Goal: Communication & Community: Participate in discussion

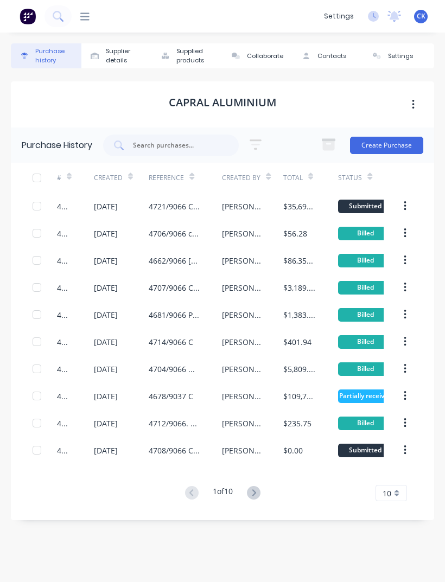
scroll to position [35, 0]
click at [197, 140] on input "text" at bounding box center [177, 145] width 90 height 11
type input "4704"
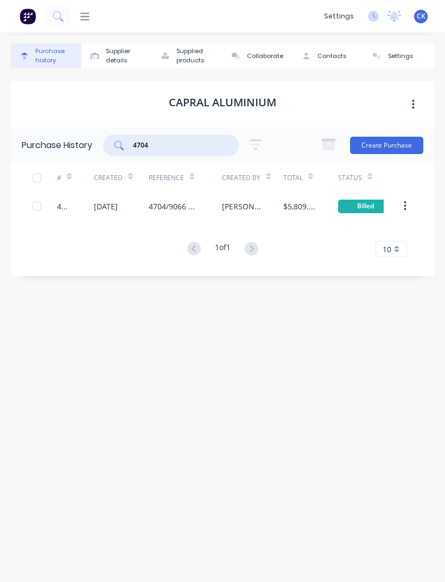
click at [86, 193] on div "4704" at bounding box center [75, 206] width 37 height 27
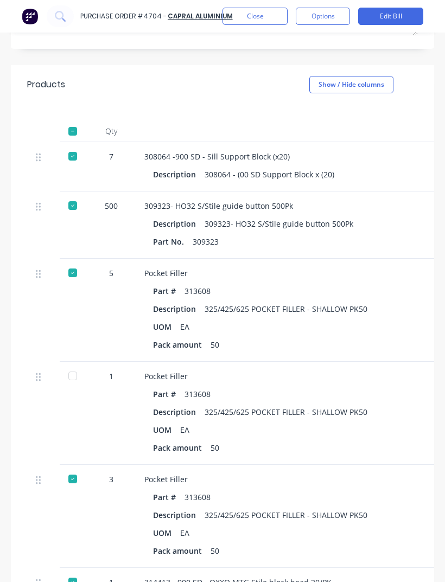
scroll to position [260, 0]
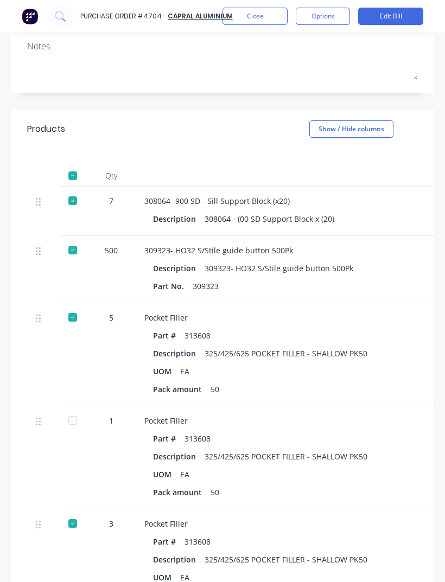
click at [340, 406] on div "Pocket Filler Part # 313608 Description 325/425/625 POCKET FILLER - SHALLOW PK5…" at bounding box center [380, 457] width 488 height 103
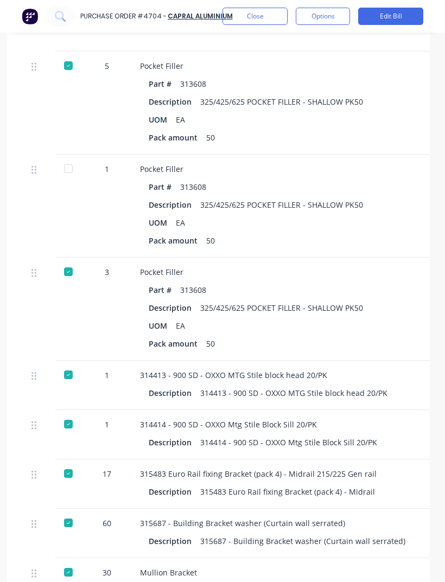
scroll to position [465, 4]
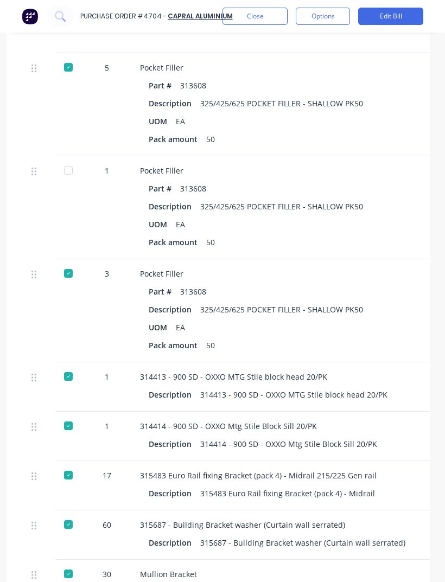
click at [74, 159] on div at bounding box center [69, 170] width 22 height 22
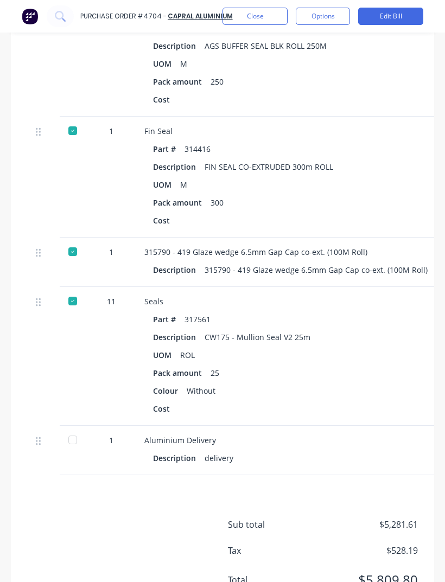
scroll to position [2177, -1]
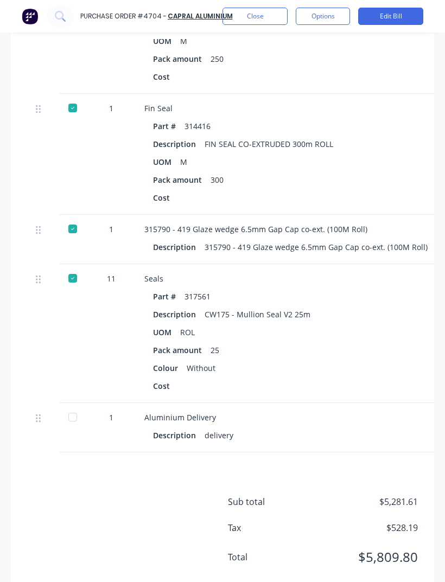
click at [365, 289] on div "Part # 317561 Description CW175 - Mullion Seal V2 25m UOM ROL Pack amount 25 Co…" at bounding box center [379, 341] width 471 height 105
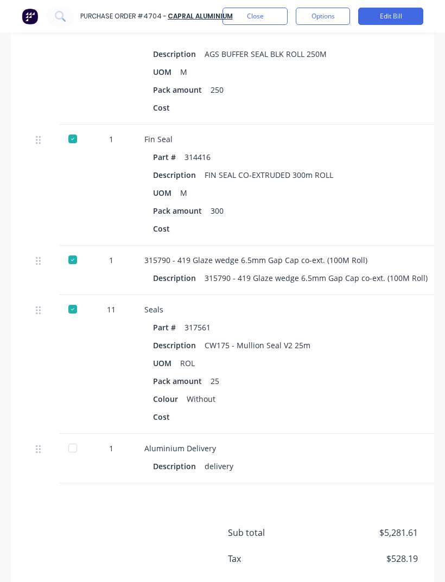
scroll to position [2145, 0]
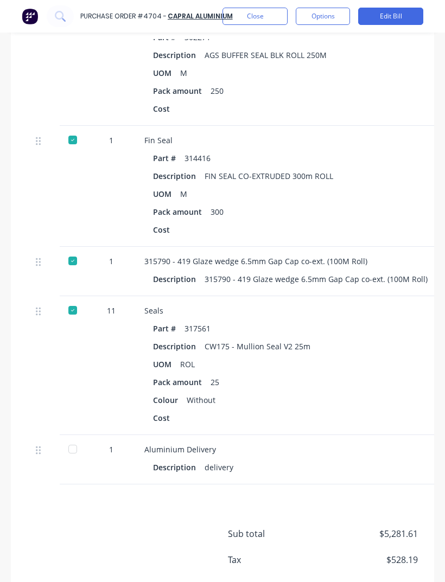
click at [277, 13] on button "Close" at bounding box center [254, 16] width 65 height 17
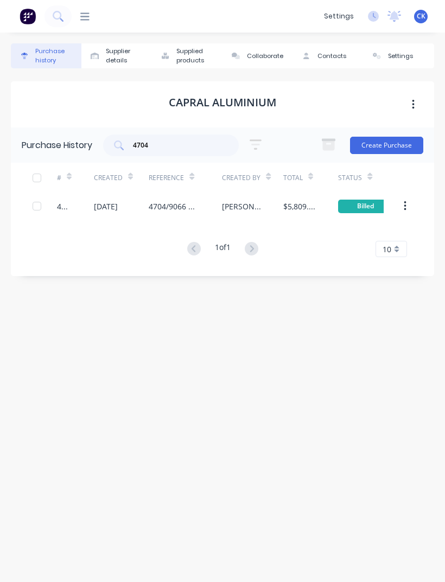
click at [264, 43] on button "Collaborate" at bounding box center [257, 55] width 71 height 25
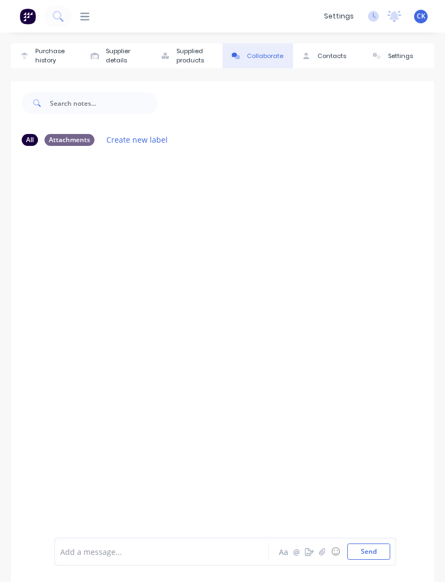
click at [31, 53] on div at bounding box center [24, 56] width 16 height 7
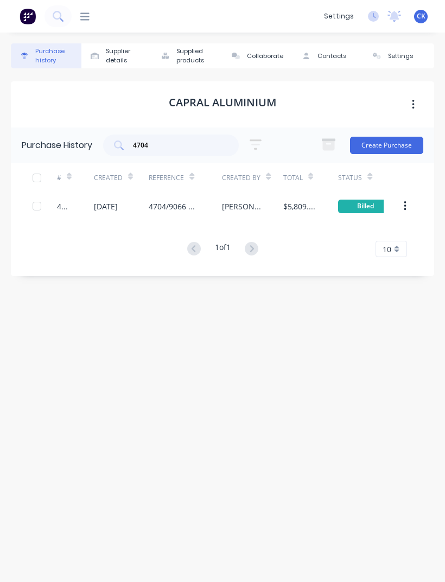
click at [145, 193] on div "[DATE]" at bounding box center [121, 206] width 55 height 27
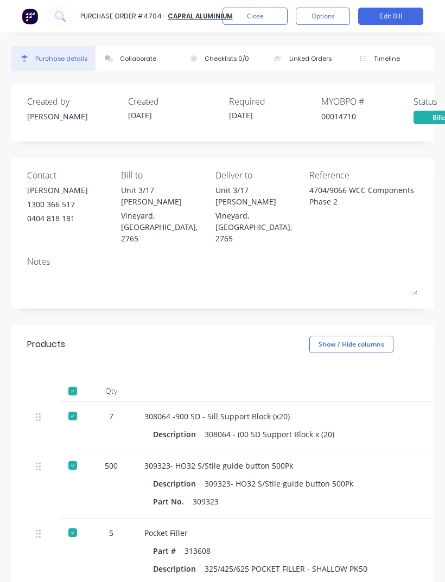
click at [250, 8] on button "Close" at bounding box center [254, 16] width 65 height 17
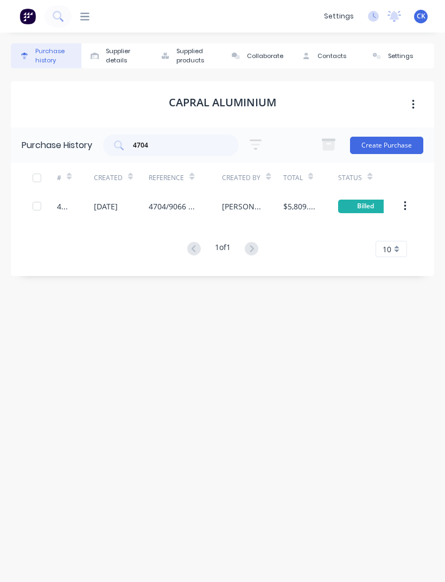
click at [170, 206] on div "4704/9066 WCC Components Phase 2" at bounding box center [175, 206] width 52 height 11
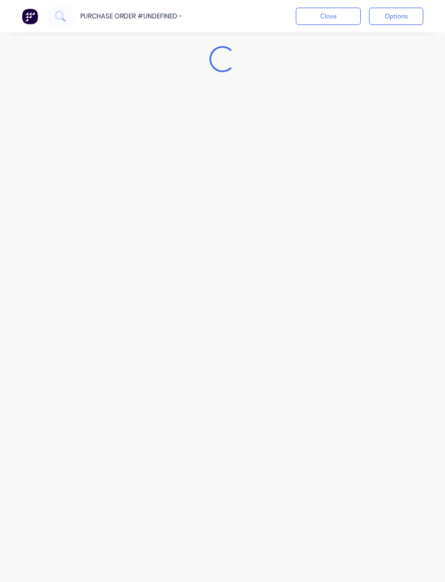
type textarea "x"
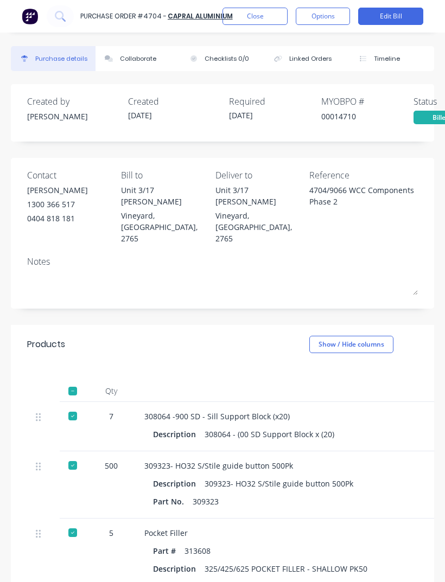
click at [129, 60] on div "Collaborate" at bounding box center [138, 58] width 36 height 9
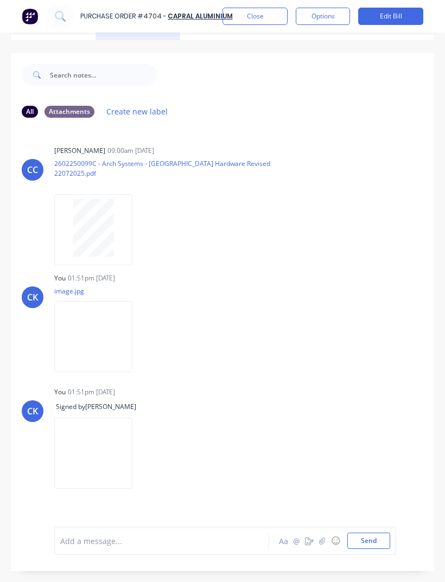
scroll to position [31, 0]
click at [80, 547] on div at bounding box center [164, 540] width 207 height 11
click at [81, 547] on div at bounding box center [164, 540] width 207 height 11
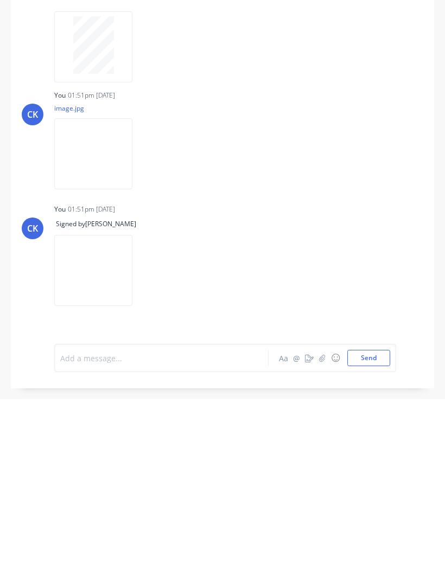
click at [311, 537] on icon "button" at bounding box center [309, 541] width 9 height 8
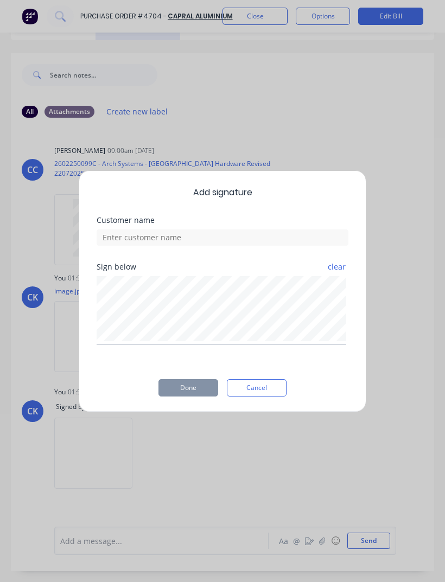
click at [269, 391] on button "Cancel" at bounding box center [257, 387] width 60 height 17
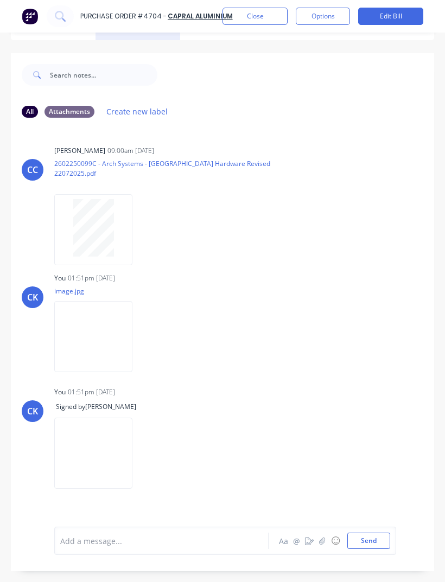
click at [326, 543] on icon "button" at bounding box center [322, 541] width 7 height 8
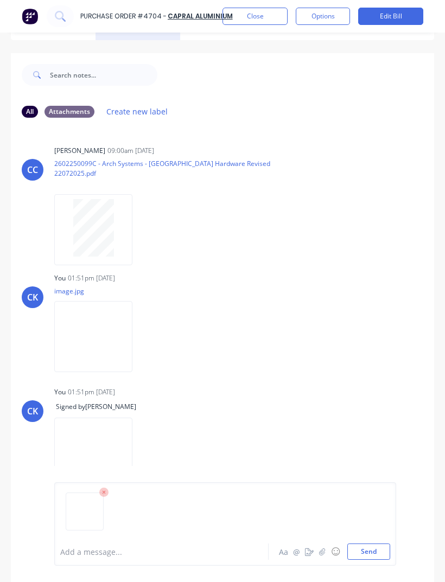
click at [319, 554] on button "button" at bounding box center [322, 551] width 13 height 13
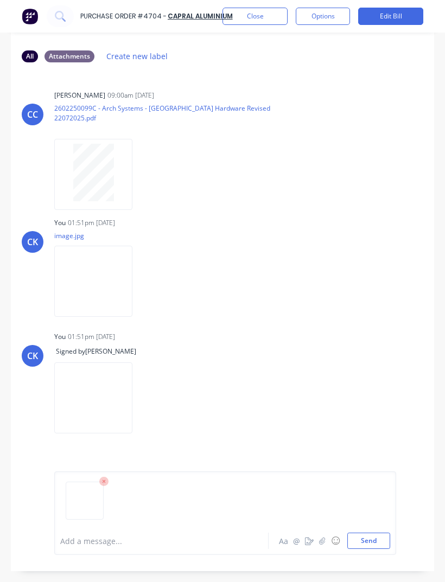
scroll to position [86, 0]
click at [375, 541] on button "Send" at bounding box center [368, 541] width 43 height 16
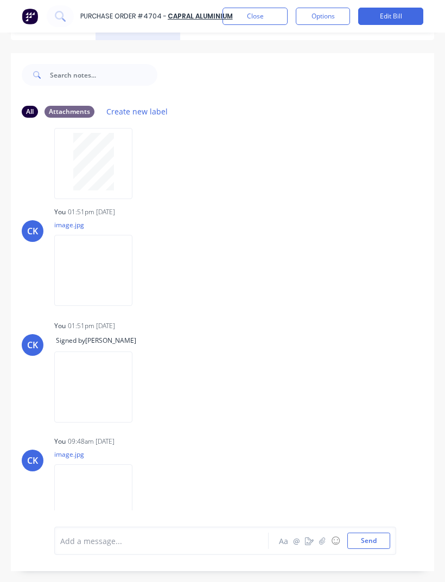
scroll to position [66, 0]
click at [271, 14] on button "Close" at bounding box center [254, 16] width 65 height 17
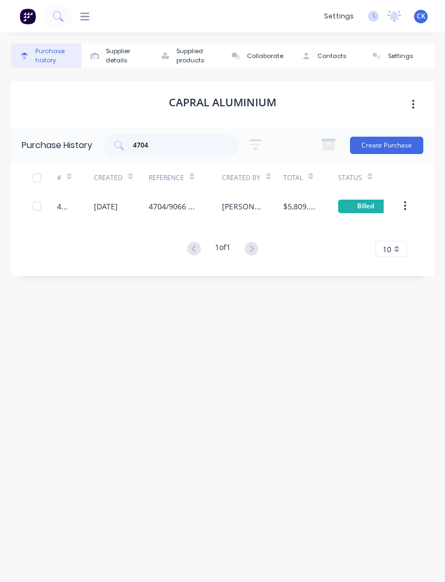
click at [189, 140] on input "4704" at bounding box center [177, 145] width 90 height 11
type input "4"
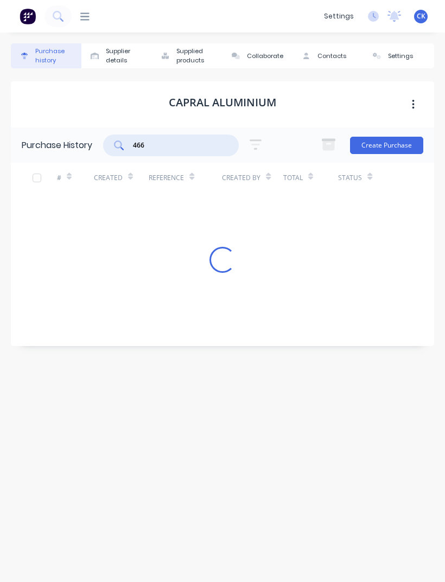
type input "4662"
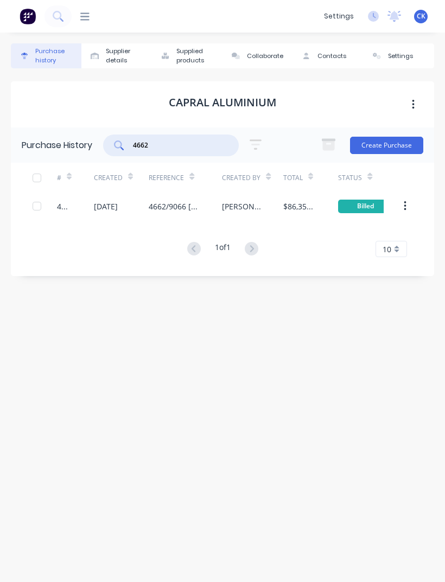
click at [173, 193] on div "4662/9066 [PERSON_NAME].C" at bounding box center [185, 206] width 73 height 27
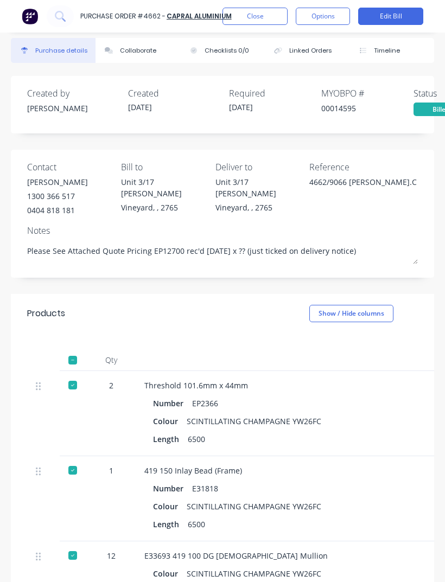
scroll to position [8, 0]
click at [262, 11] on button "Close" at bounding box center [254, 16] width 65 height 17
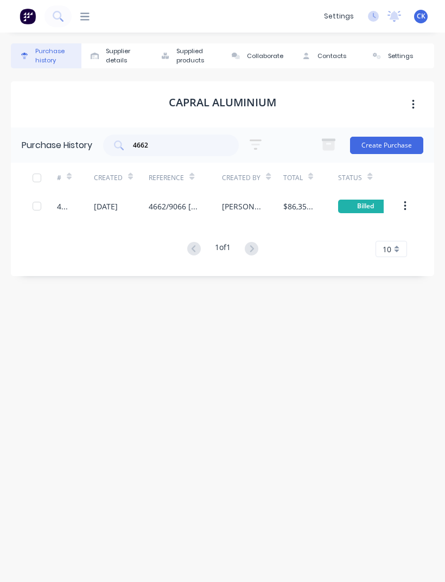
click at [178, 201] on div "4662/9066 [PERSON_NAME].C" at bounding box center [175, 206] width 52 height 11
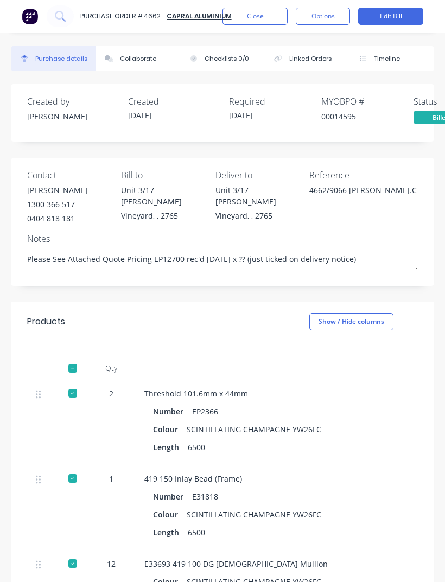
type textarea "x"
click at [133, 63] on button "Collaborate" at bounding box center [137, 58] width 85 height 25
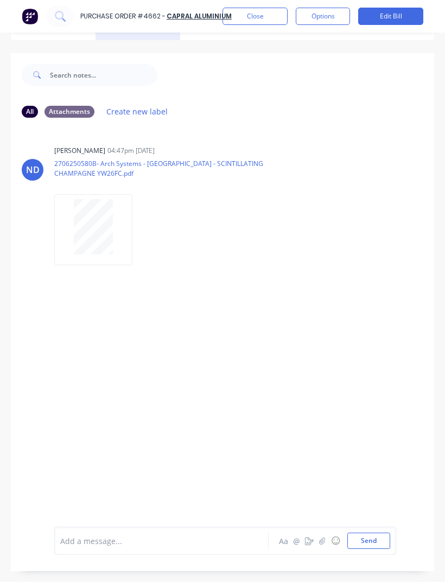
scroll to position [31, 0]
click at [113, 555] on div "Add a message... Aa @ ☺ Send" at bounding box center [225, 541] width 342 height 28
click at [139, 555] on div "Add a message... Aa @ ☺ Send" at bounding box center [225, 541] width 342 height 28
click at [126, 547] on div at bounding box center [164, 540] width 207 height 11
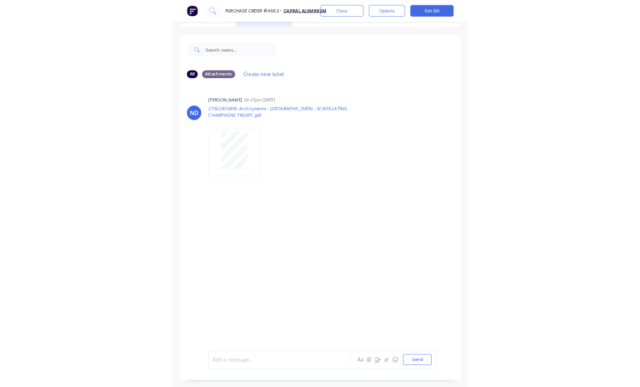
scroll to position [35, 0]
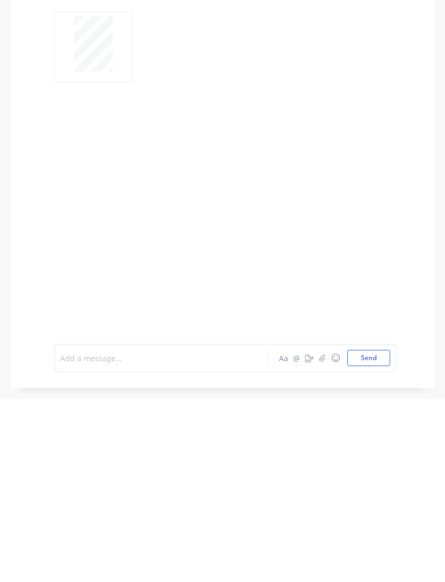
click at [320, 534] on button "button" at bounding box center [322, 540] width 13 height 13
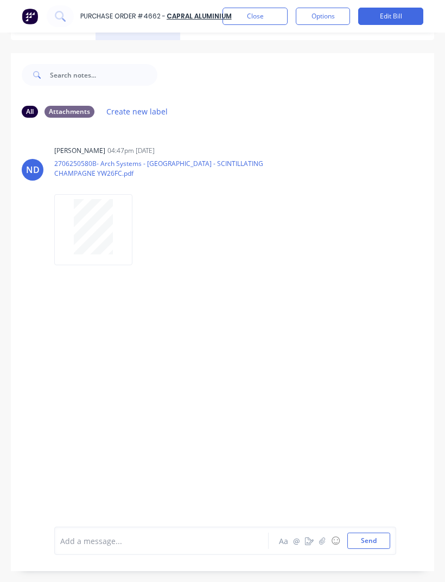
click at [320, 537] on button "button" at bounding box center [322, 540] width 13 height 13
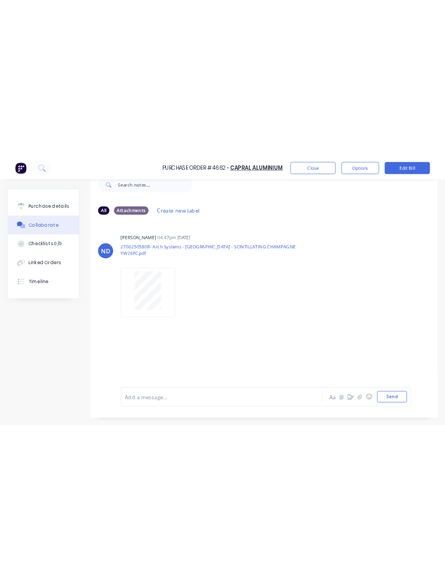
scroll to position [27, 0]
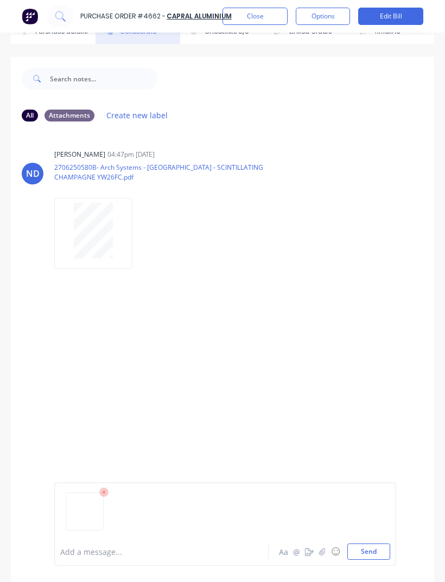
click at [321, 551] on icon "button" at bounding box center [322, 552] width 7 height 8
click at [376, 552] on button "Send" at bounding box center [368, 552] width 43 height 16
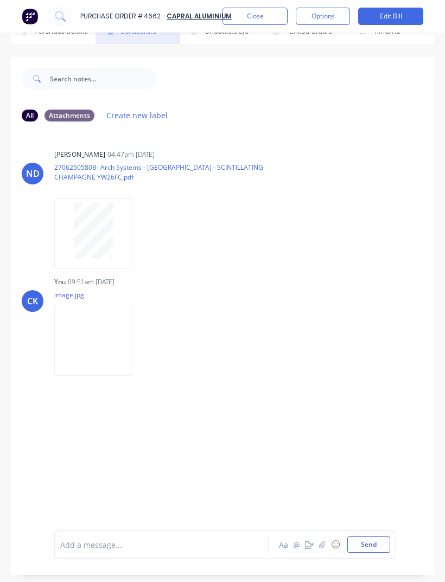
click at [81, 312] on img at bounding box center [93, 340] width 78 height 71
click at [0, 0] on icon "button" at bounding box center [0, 0] width 0 height 0
click at [107, 312] on img at bounding box center [93, 340] width 78 height 71
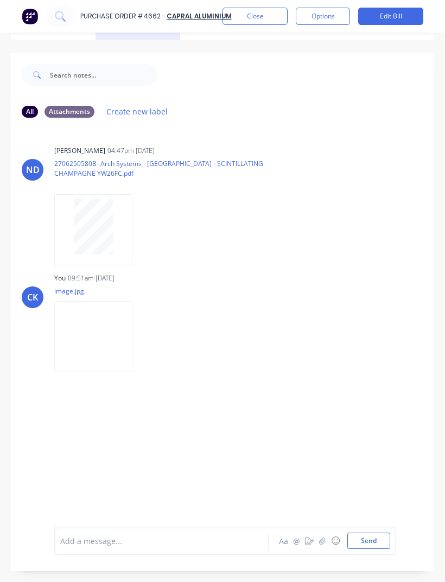
scroll to position [31, 0]
click at [321, 540] on icon "button" at bounding box center [322, 541] width 7 height 8
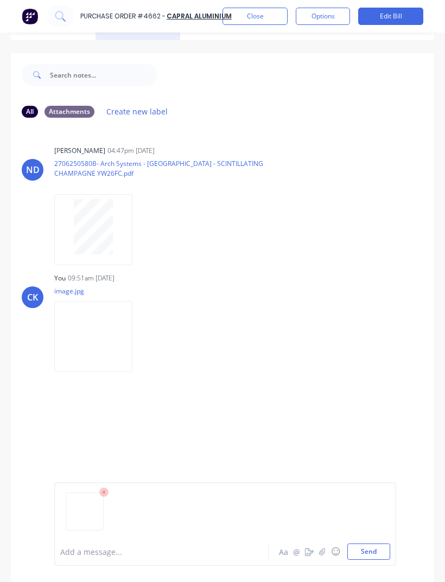
click at [372, 550] on button "Send" at bounding box center [368, 552] width 43 height 16
